Goal: Task Accomplishment & Management: Complete application form

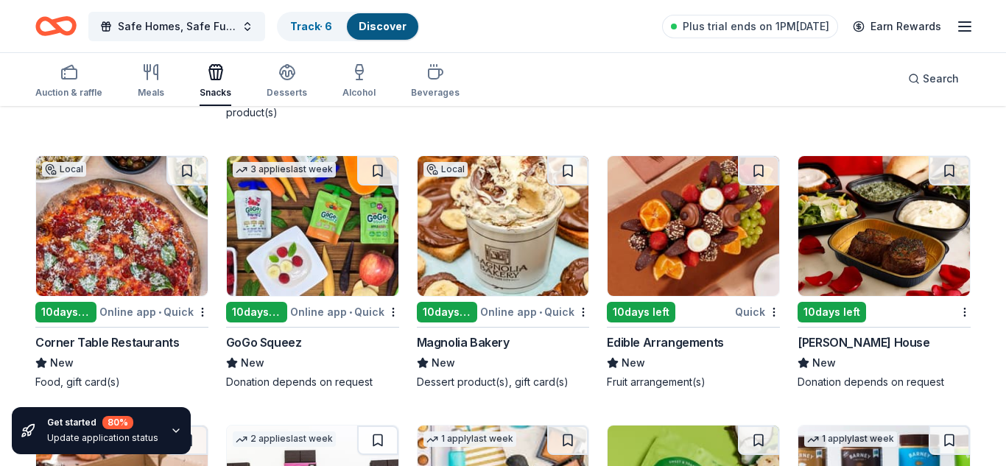
scroll to position [2362, 0]
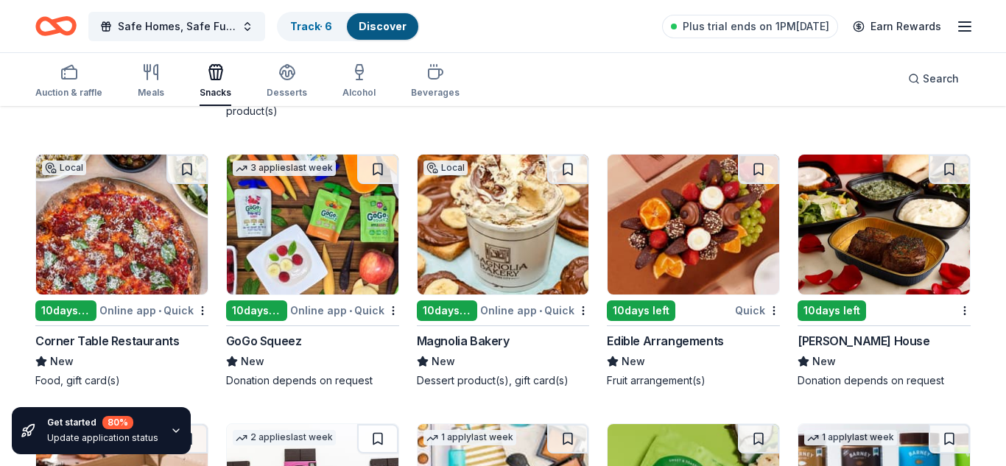
click at [658, 253] on img at bounding box center [694, 225] width 172 height 140
click at [692, 214] on img at bounding box center [694, 225] width 172 height 140
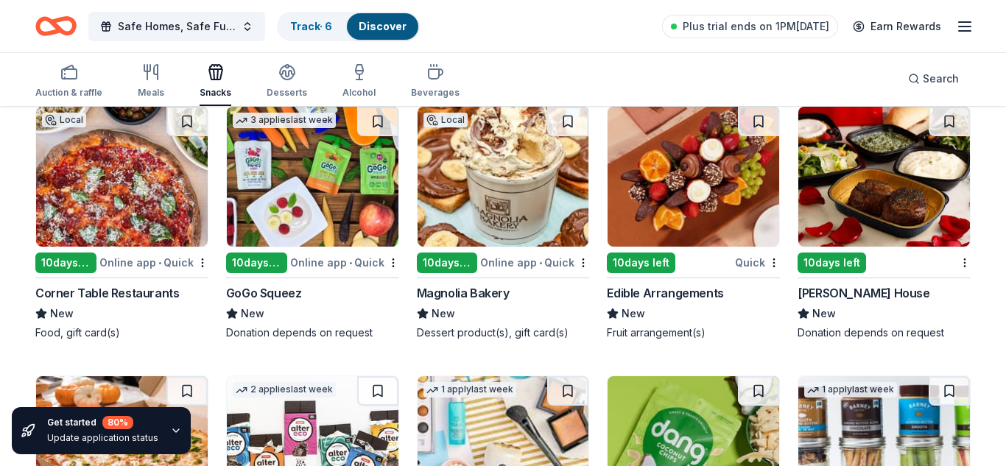
scroll to position [2411, 0]
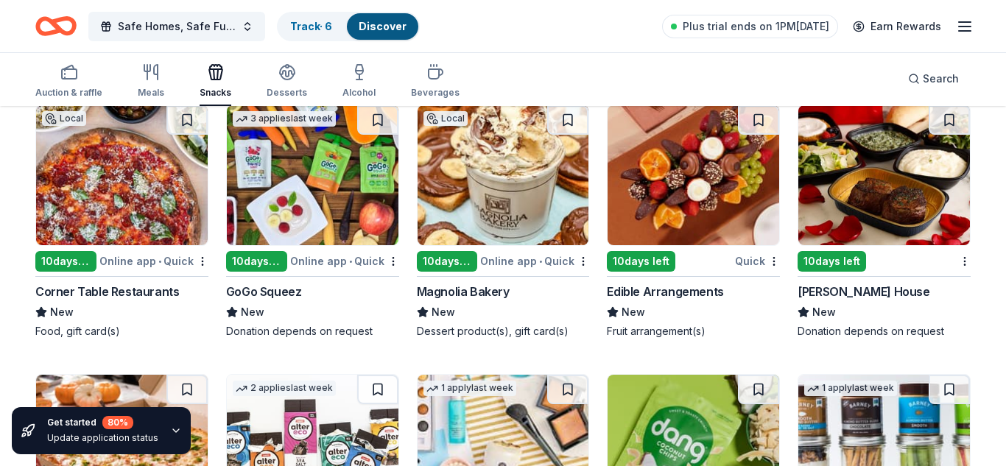
click at [911, 164] on img at bounding box center [884, 175] width 172 height 140
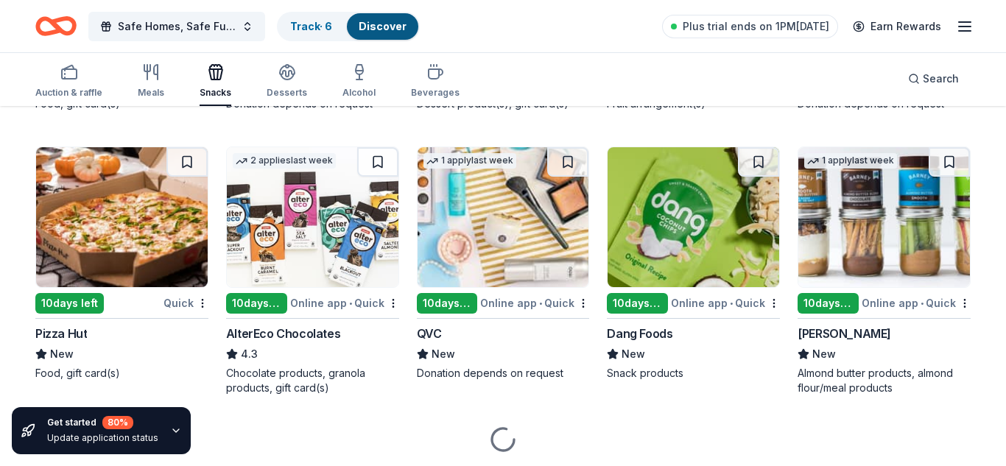
scroll to position [2651, 0]
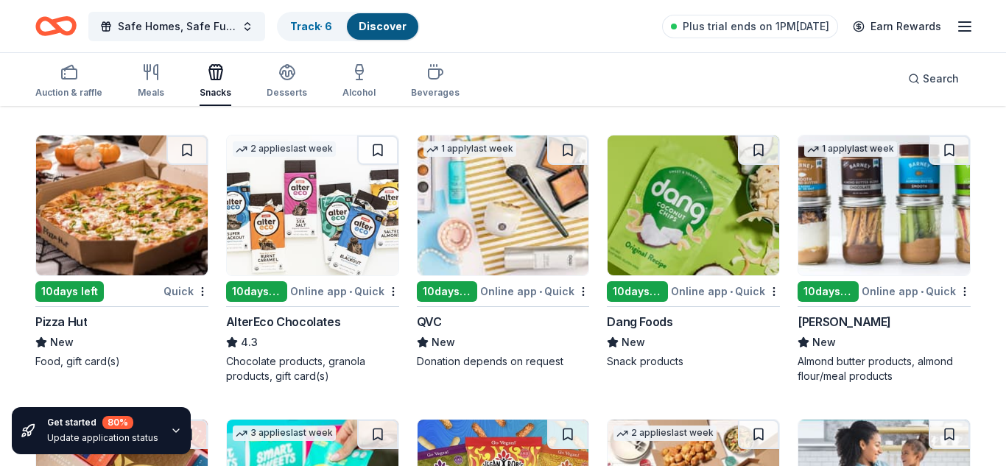
click at [136, 225] on img at bounding box center [122, 206] width 172 height 140
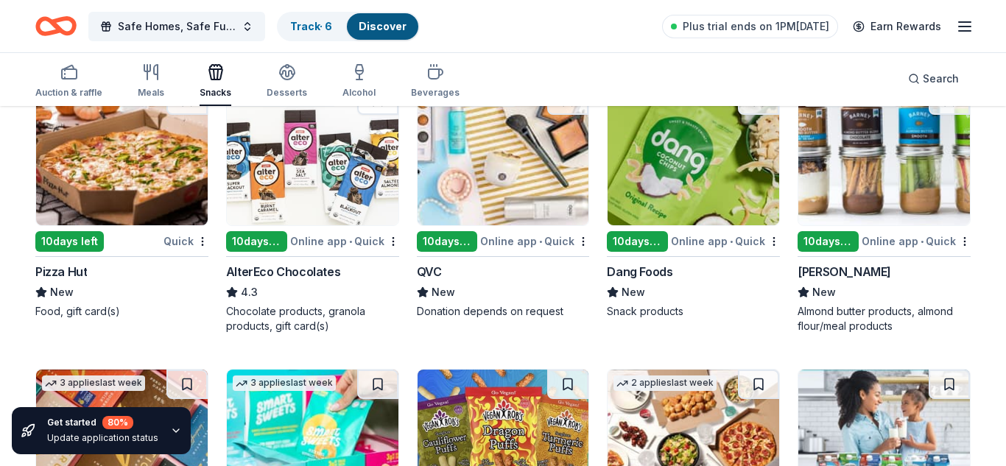
scroll to position [2703, 0]
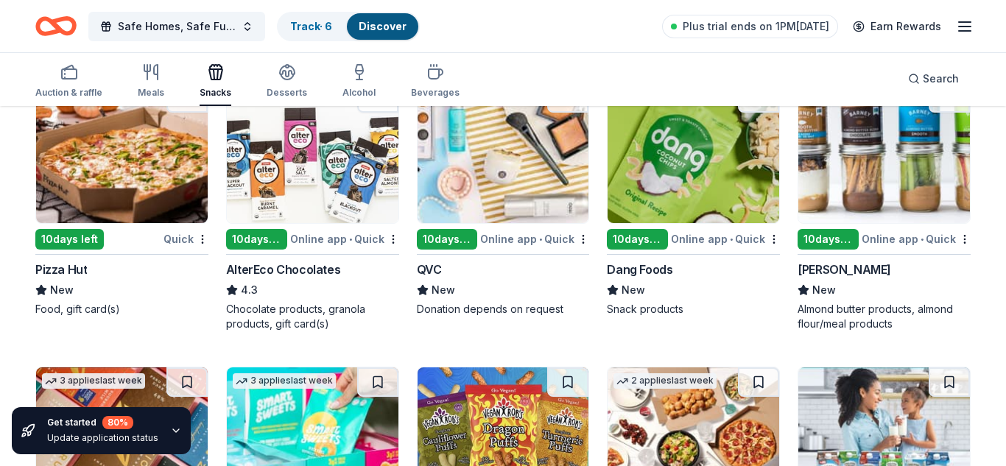
click at [549, 178] on img at bounding box center [504, 153] width 172 height 140
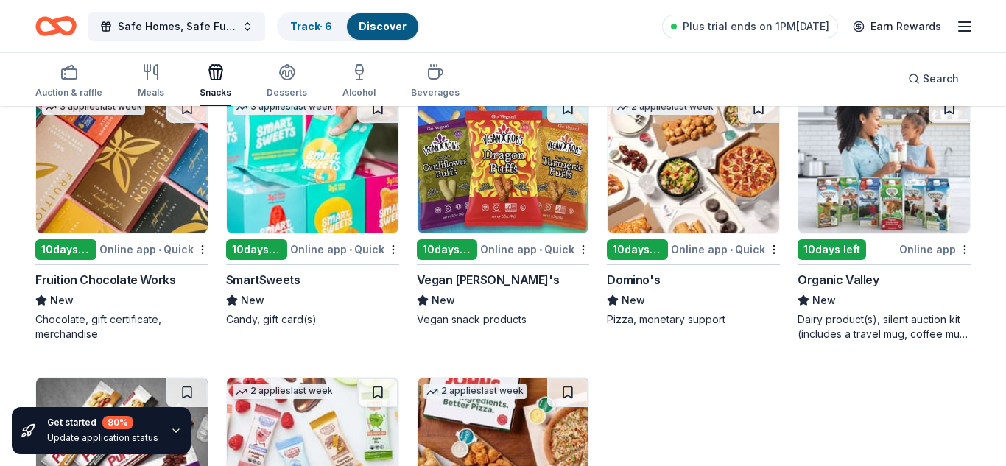
scroll to position [2987, 0]
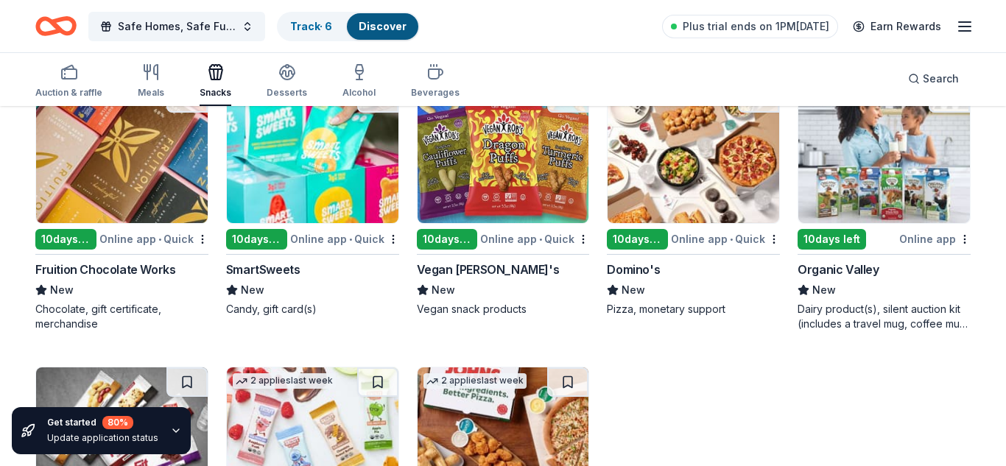
click at [733, 169] on img at bounding box center [694, 153] width 172 height 140
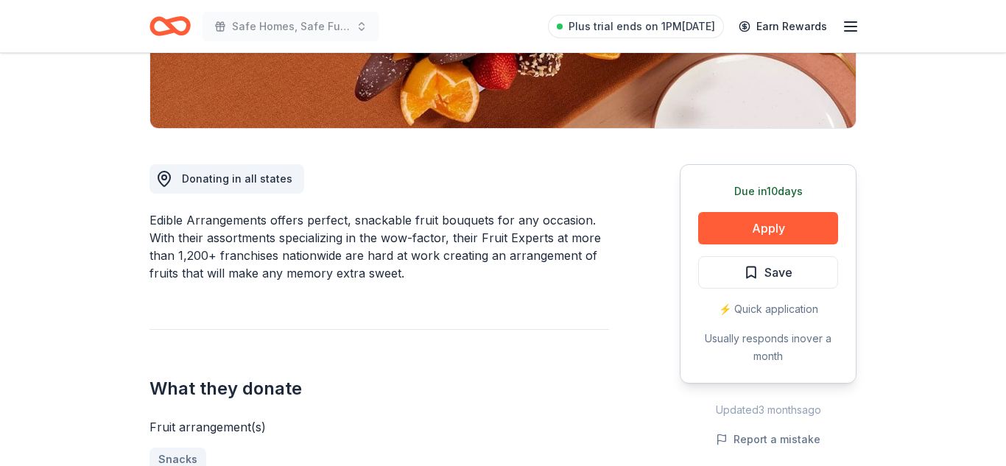
scroll to position [325, 0]
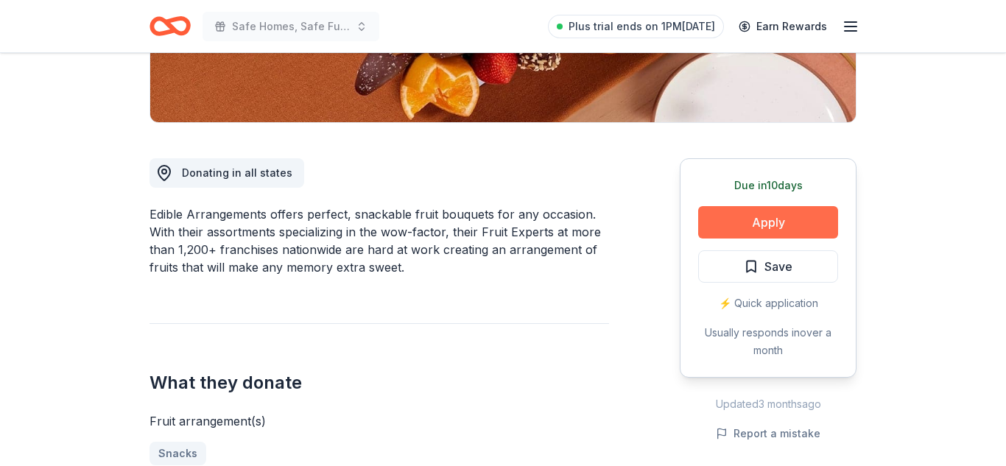
click at [759, 222] on button "Apply" at bounding box center [768, 222] width 140 height 32
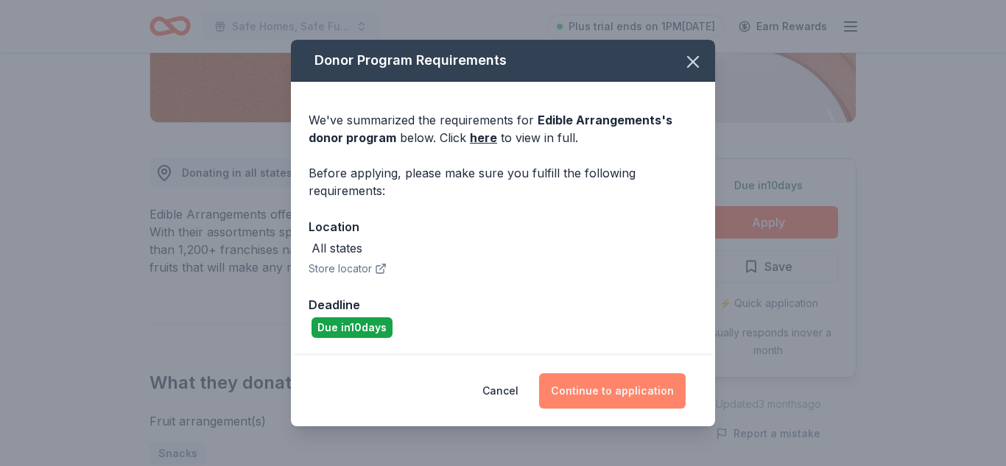
click at [623, 396] on button "Continue to application" at bounding box center [612, 390] width 147 height 35
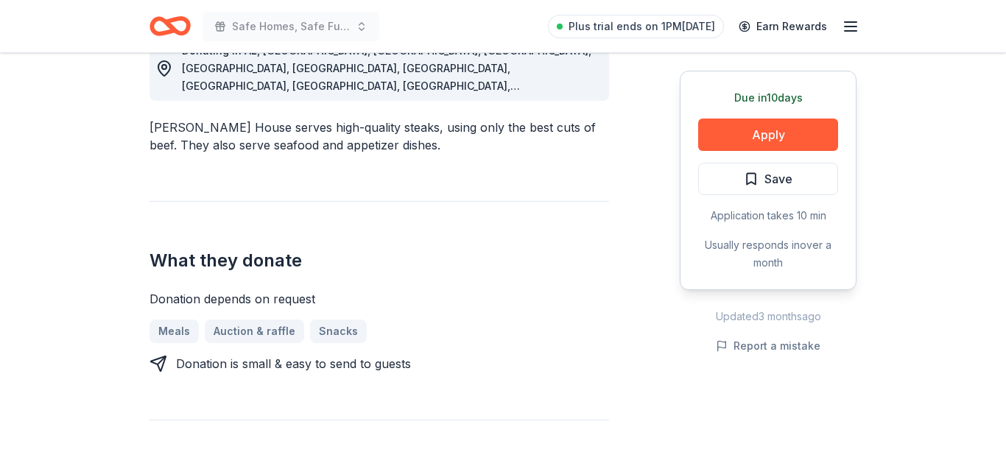
scroll to position [456, 0]
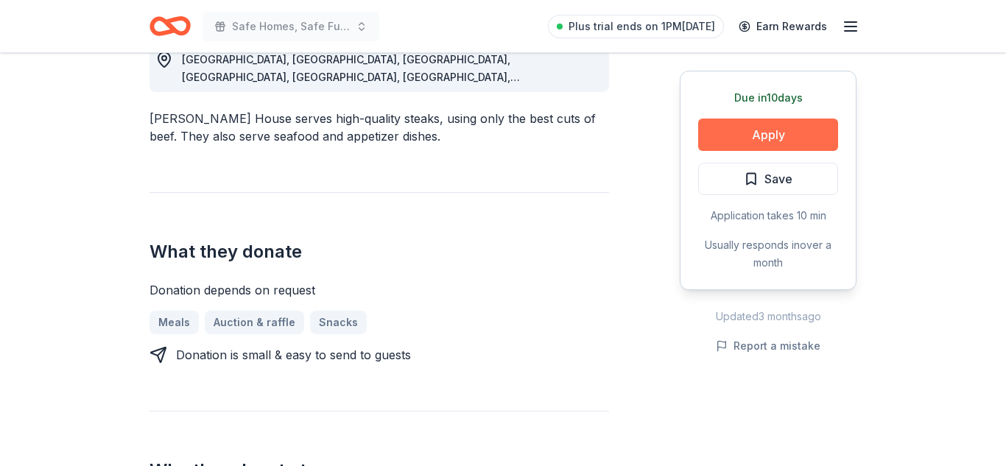
click at [779, 130] on button "Apply" at bounding box center [768, 135] width 140 height 32
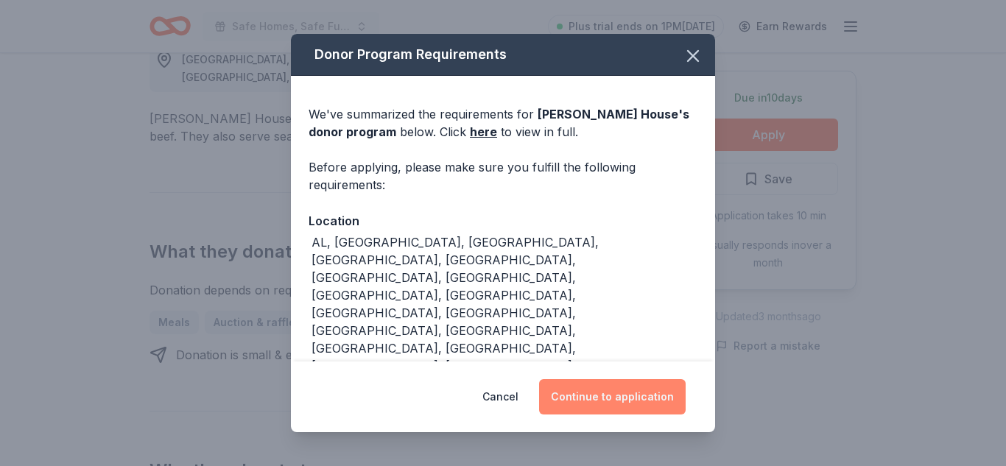
click at [615, 390] on button "Continue to application" at bounding box center [612, 396] width 147 height 35
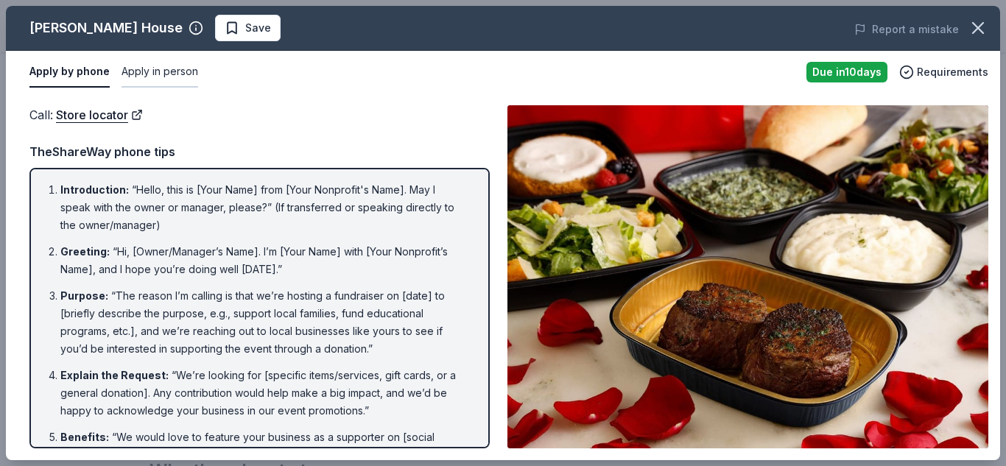
click at [143, 73] on button "Apply in person" at bounding box center [160, 72] width 77 height 31
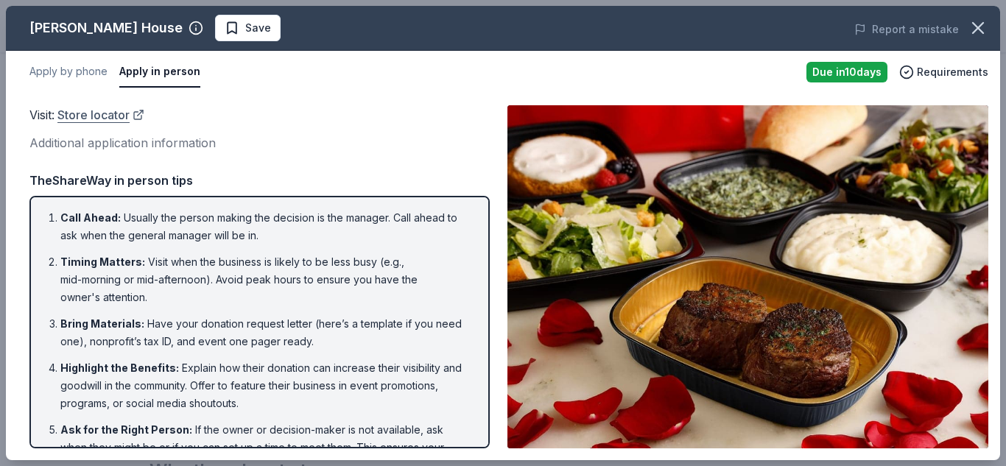
click at [122, 114] on link "Store locator" at bounding box center [100, 114] width 87 height 19
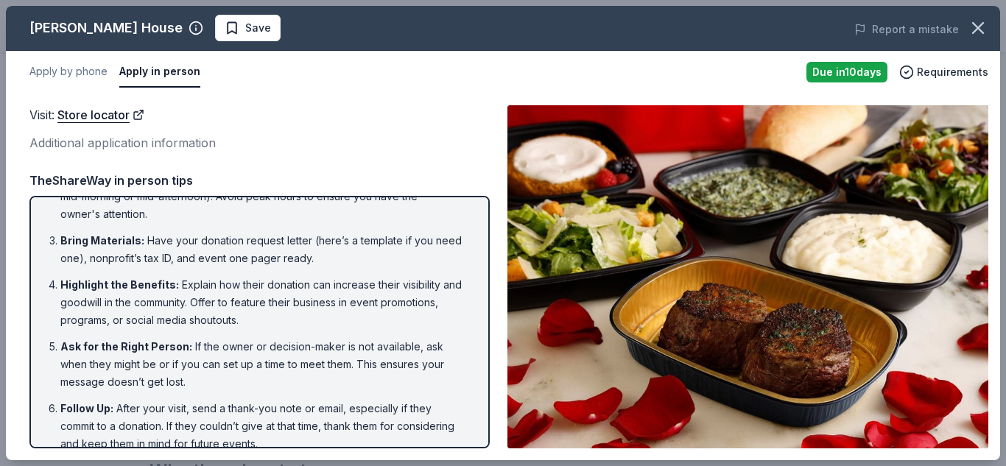
scroll to position [0, 0]
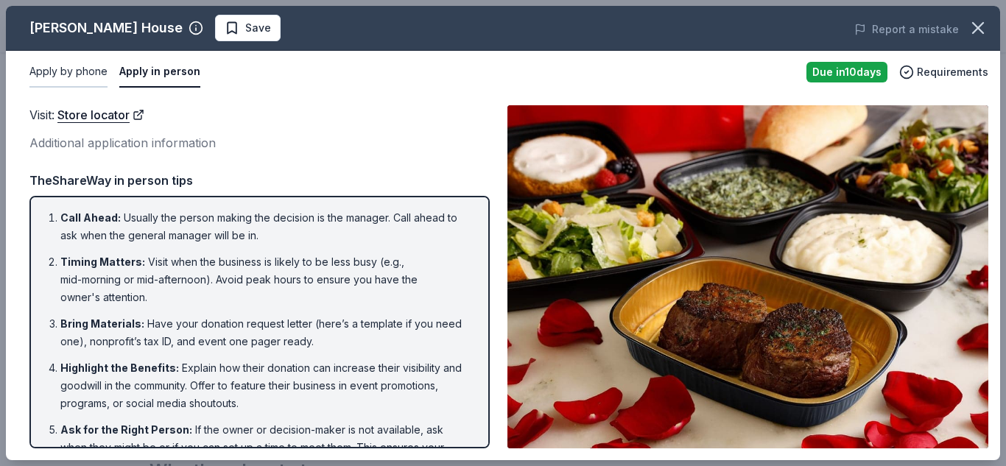
click at [73, 68] on button "Apply by phone" at bounding box center [68, 72] width 78 height 31
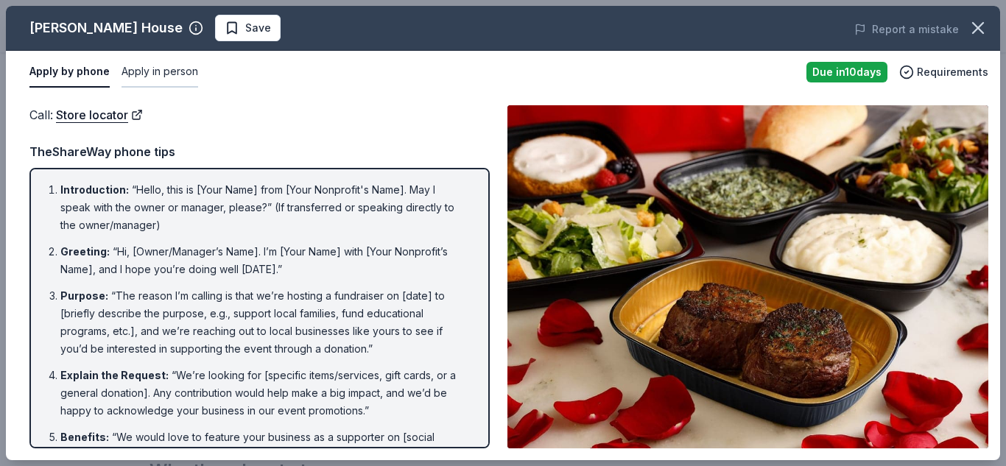
click at [159, 71] on button "Apply in person" at bounding box center [160, 72] width 77 height 31
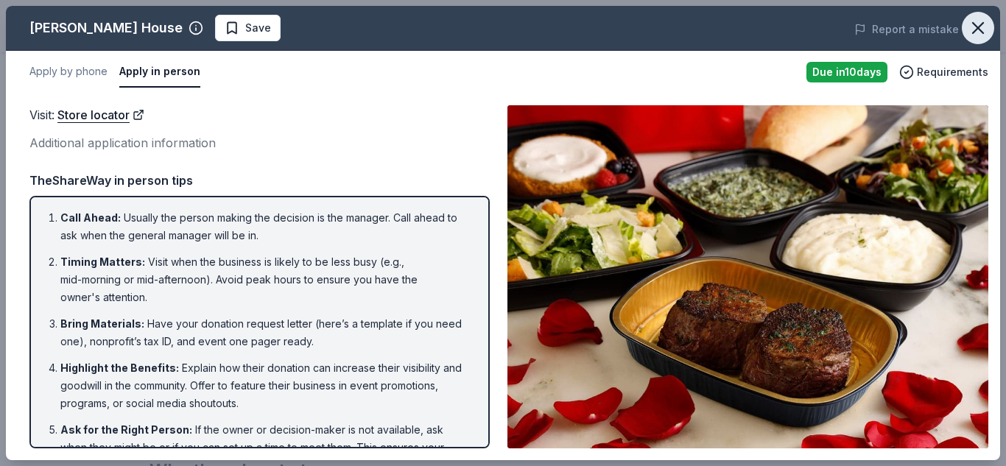
click at [974, 35] on icon "button" at bounding box center [978, 28] width 21 height 21
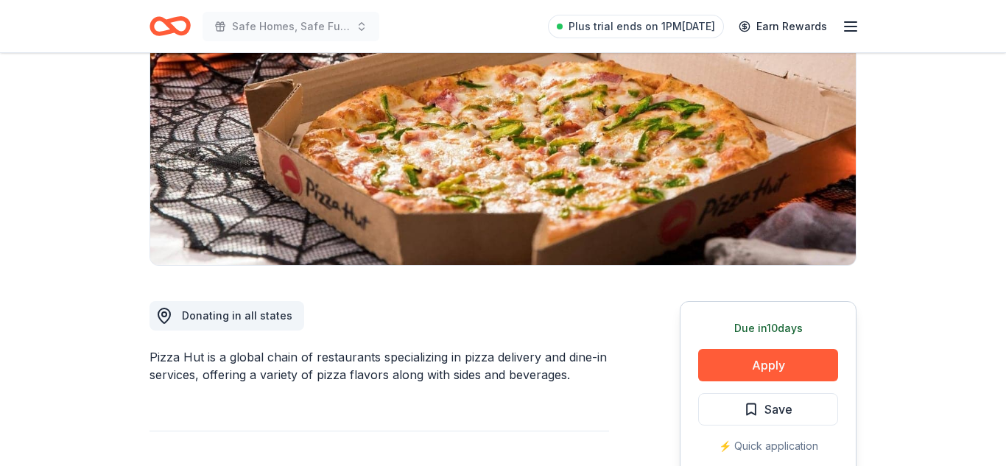
scroll to position [202, 0]
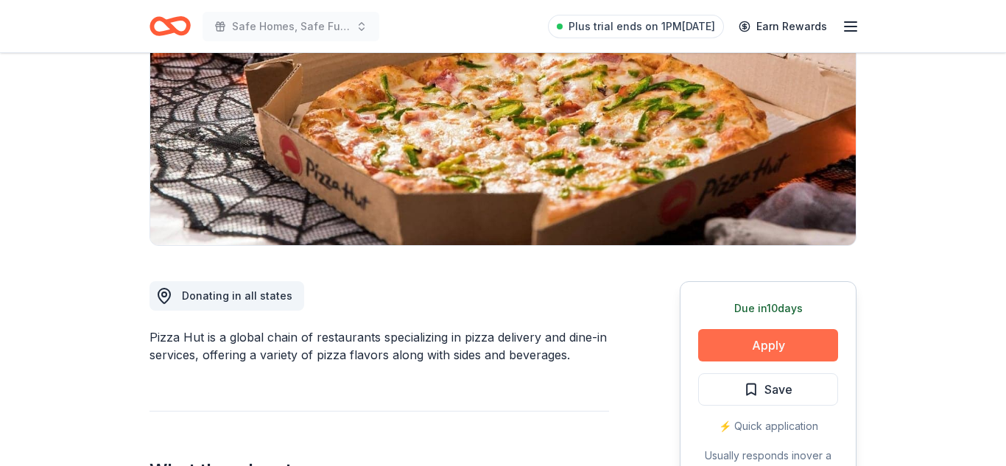
click at [751, 332] on button "Apply" at bounding box center [768, 345] width 140 height 32
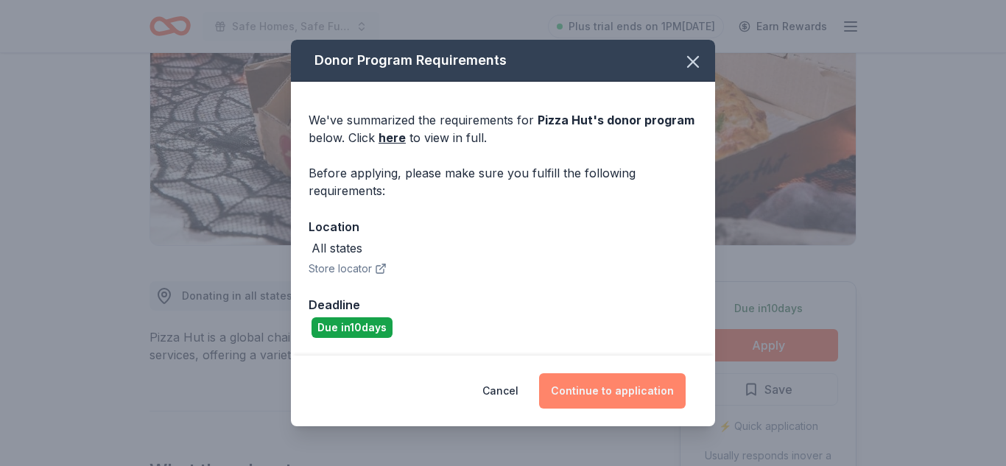
click at [597, 396] on button "Continue to application" at bounding box center [612, 390] width 147 height 35
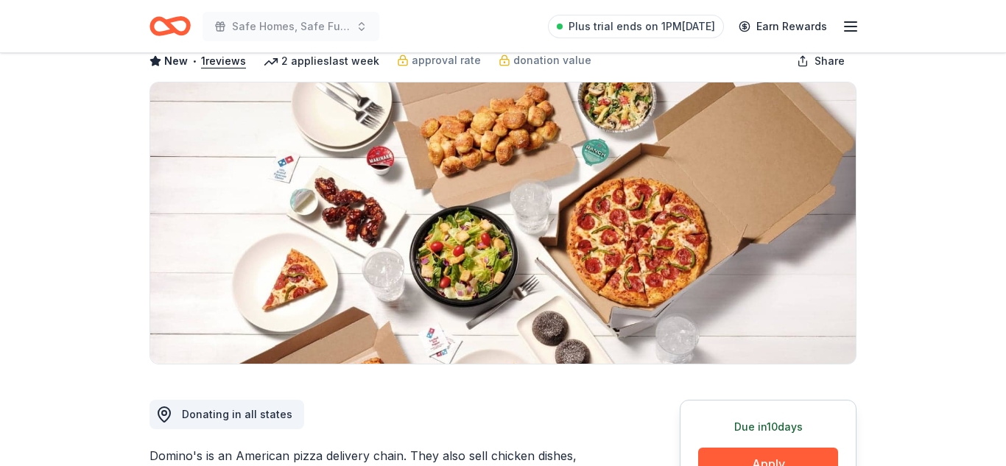
scroll to position [232, 0]
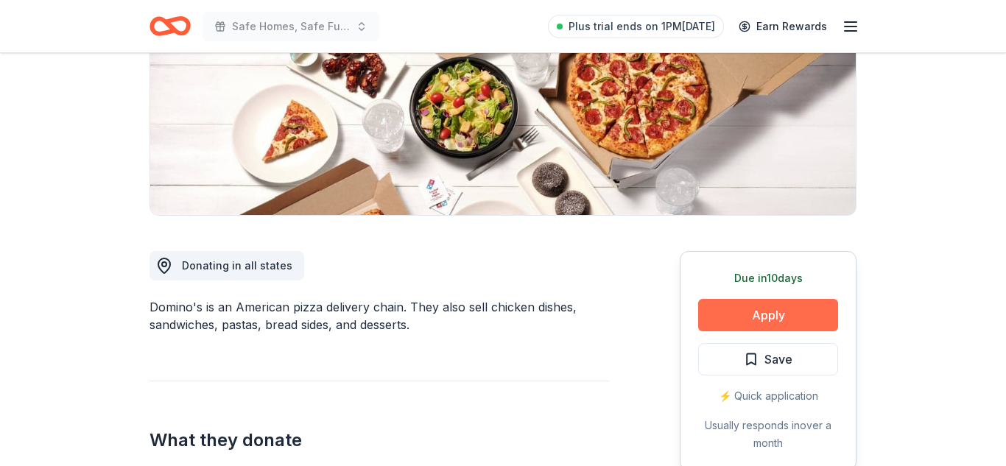
click at [739, 319] on button "Apply" at bounding box center [768, 315] width 140 height 32
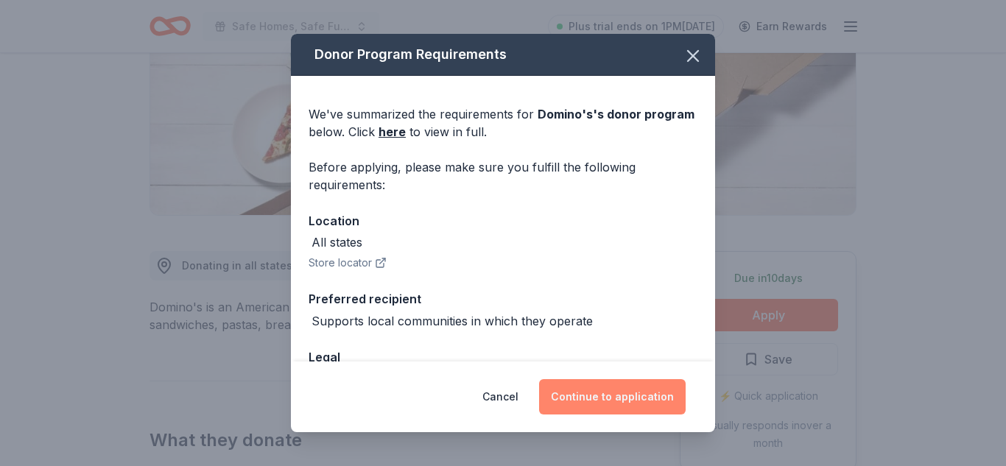
click at [616, 396] on button "Continue to application" at bounding box center [612, 396] width 147 height 35
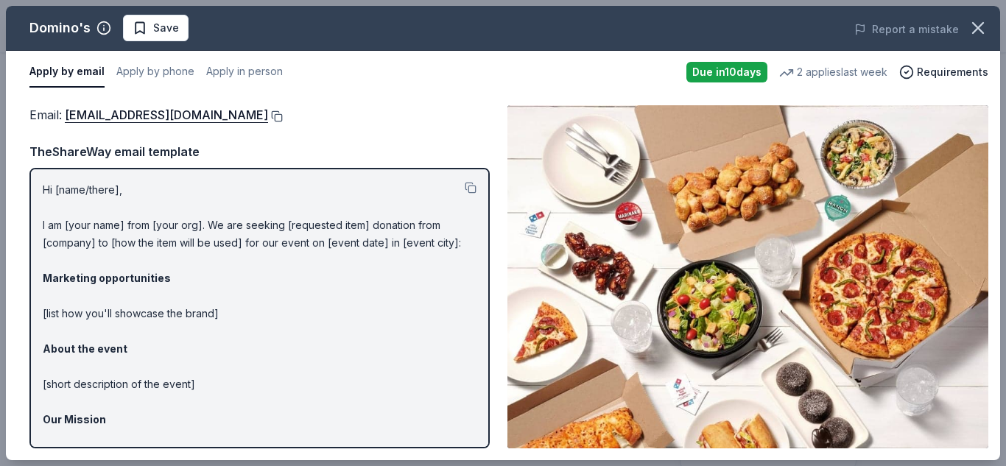
click at [268, 116] on button at bounding box center [275, 116] width 15 height 12
